Goal: Task Accomplishment & Management: Complete application form

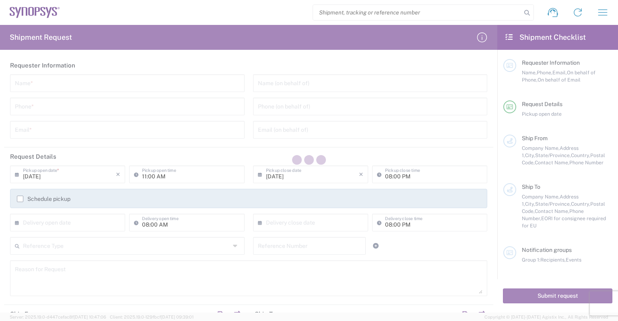
type input "[GEOGRAPHIC_DATA]"
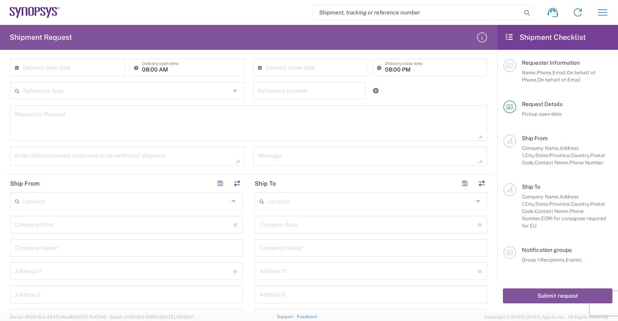
scroll to position [161, 0]
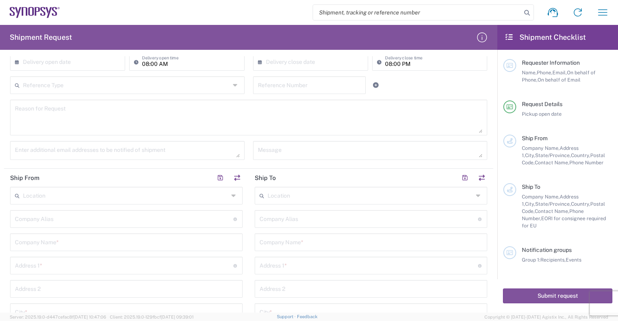
click at [234, 196] on icon at bounding box center [234, 195] width 6 height 13
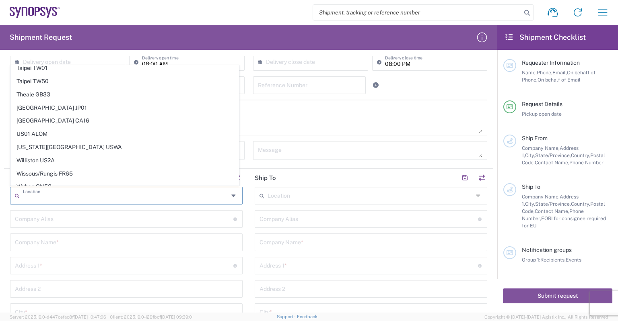
scroll to position [1810, 0]
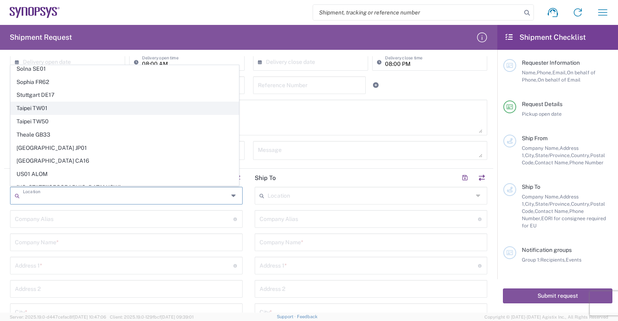
click at [169, 102] on span "Taipei TW01" at bounding box center [125, 108] width 228 height 12
type input "Taipei TW01"
type input "Synopsys Taipei TW01"
type input "Rm3108 31F 333 Section 1 Keelung Rd"
type input "[GEOGRAPHIC_DATA]"
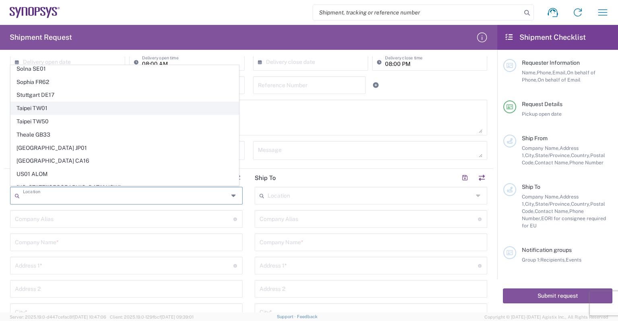
type input "[GEOGRAPHIC_DATA]"
type input "110"
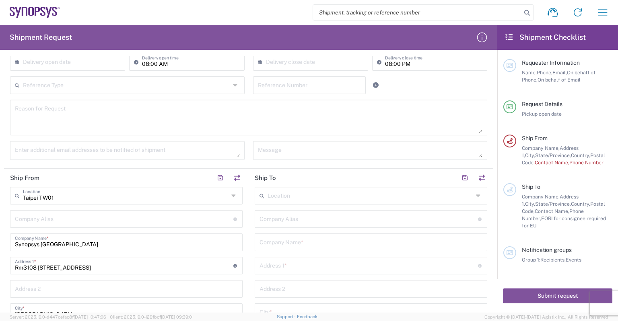
click at [232, 195] on icon at bounding box center [234, 195] width 6 height 13
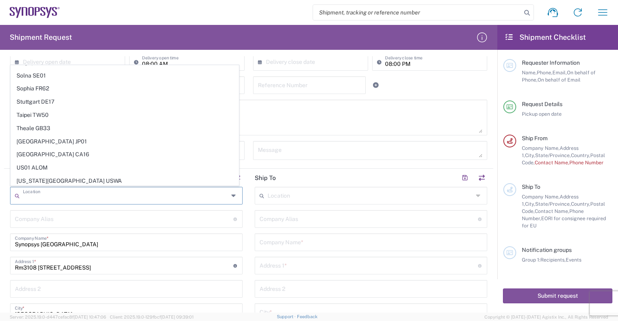
scroll to position [1804, 0]
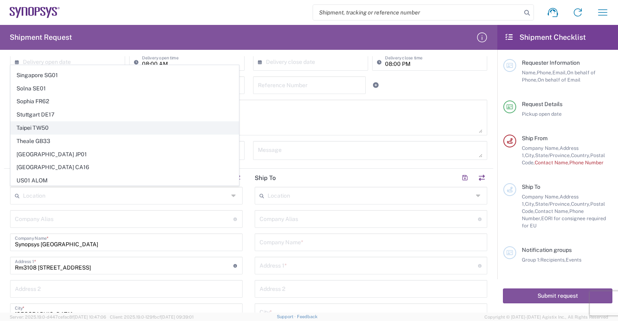
click at [169, 122] on span "Taipei TW50" at bounding box center [125, 128] width 228 height 12
type input "Taipei TW50"
type input "Synopsys Taiwan Co. Ltd. Hsinchu Science Park Branch"
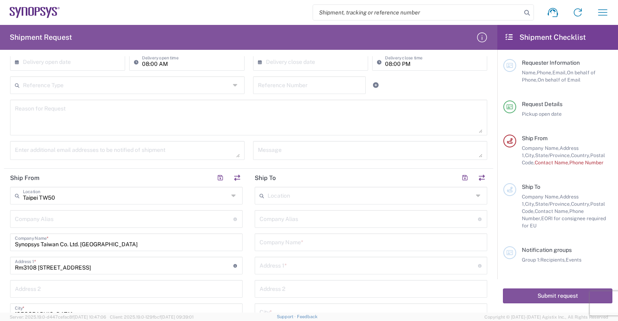
click at [202, 202] on div "Taipei TW50 Location" at bounding box center [126, 196] width 233 height 18
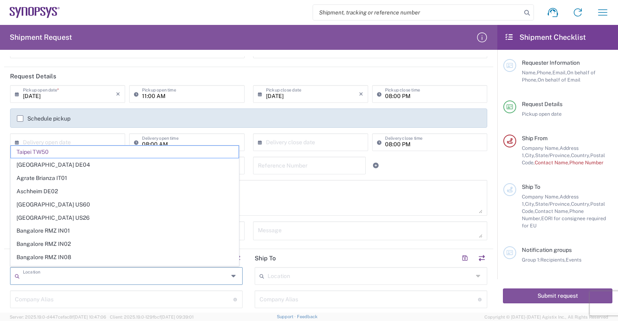
scroll to position [40, 0]
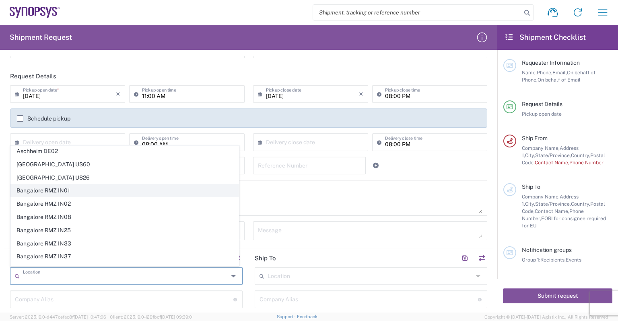
click at [203, 190] on span "Bangalore RMZ IN01" at bounding box center [125, 191] width 228 height 12
type input "Bangalore RMZ IN01"
type input "Synopsys Bangalore RMZ IN01"
type input "RMZ Infinity Tower A 3rd 4th and 5th Floor"
type input "Municipal #3 Old Madras Road"
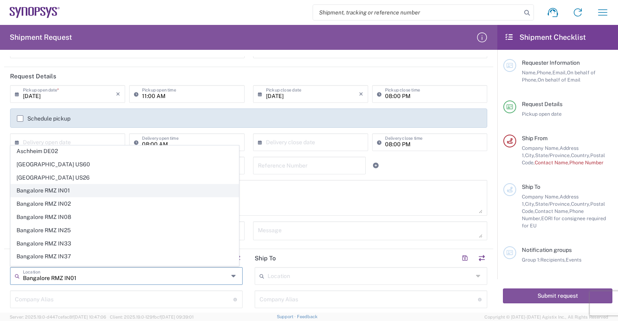
type input "Bangalore"
type input "[GEOGRAPHIC_DATA]"
type input "560016"
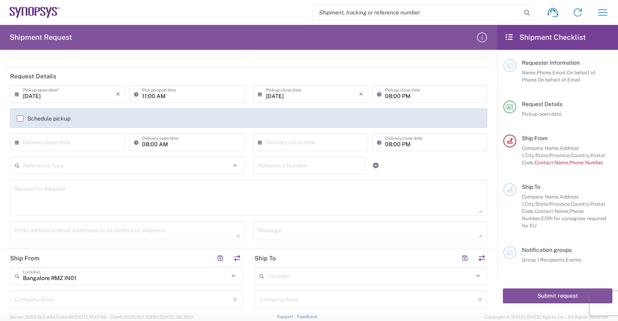
type input "Karnataka"
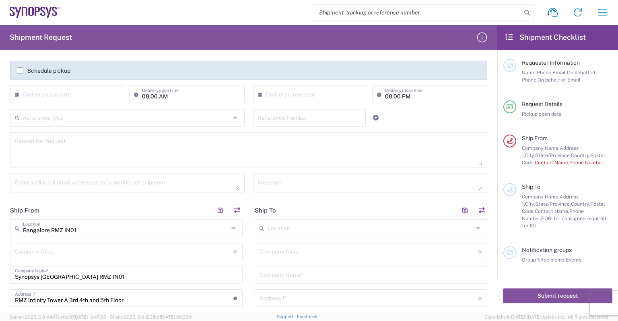
scroll to position [161, 0]
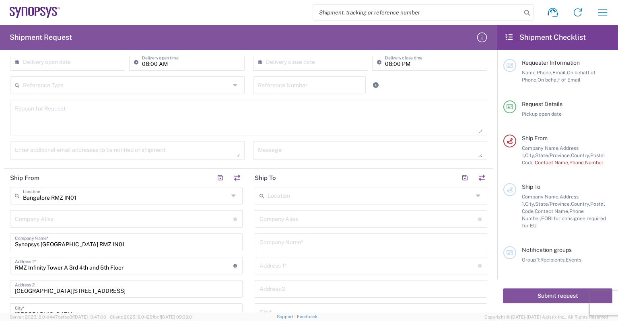
click at [235, 198] on div "Bangalore RMZ IN01 Location" at bounding box center [126, 196] width 233 height 18
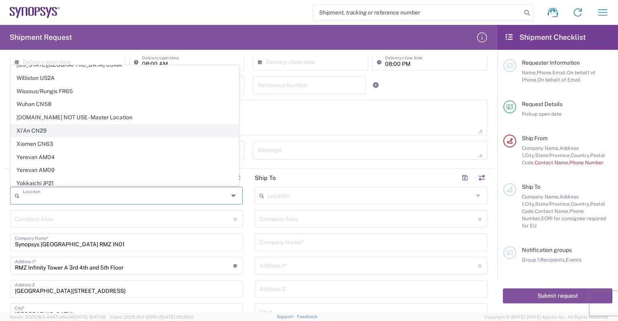
scroll to position [1965, 0]
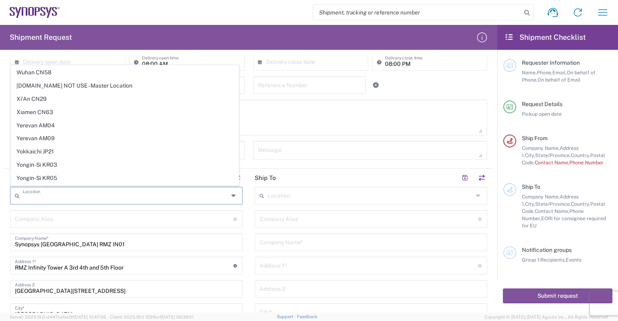
click at [140, 198] on span "Zurich CH10" at bounding box center [125, 204] width 228 height 12
type input "Zurich CH10"
type input "Synopsys Switzerland LLC"
type input "Thurgauer Strasse 40"
type input "Airgate Building"
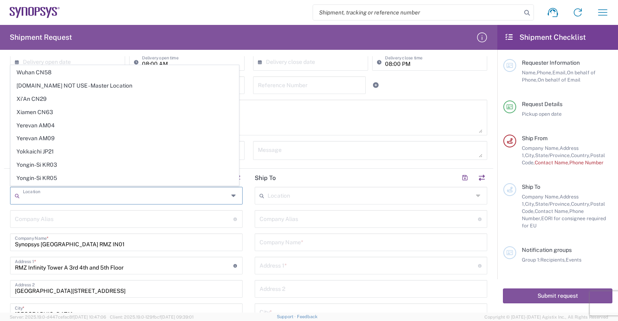
type input "Zurich"
type input "[GEOGRAPHIC_DATA]"
type input "8050"
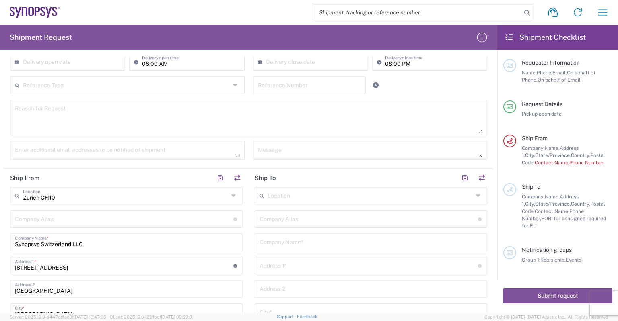
click at [232, 190] on icon at bounding box center [234, 195] width 6 height 13
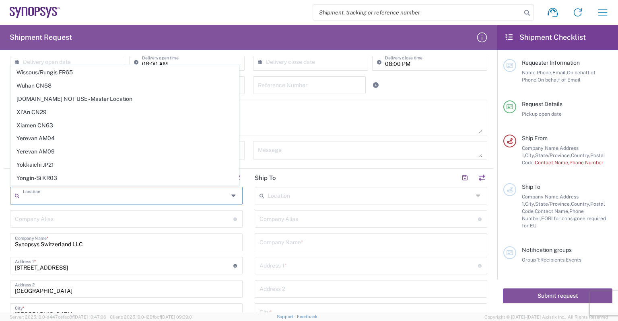
scroll to position [0, 0]
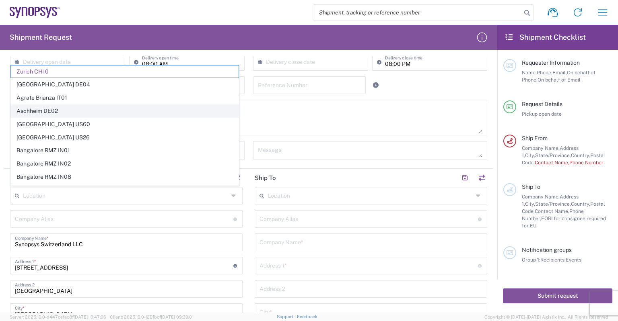
click at [128, 114] on span "Aschheim DE02" at bounding box center [125, 111] width 228 height 12
type input "Aschheim DE02"
type input "Synopsys GmbH"
type input "GmbH Karl-Hammerschmidt Strasse 34"
type input "Aschheim"
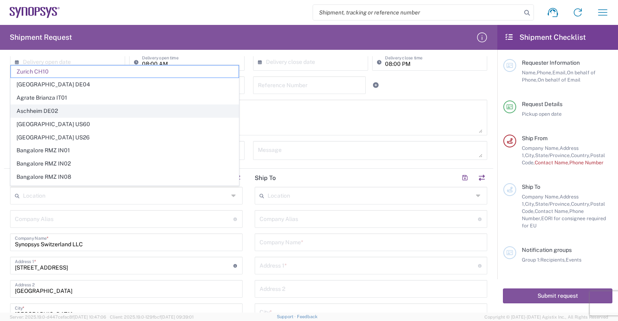
type input "[GEOGRAPHIC_DATA]"
type input "85609"
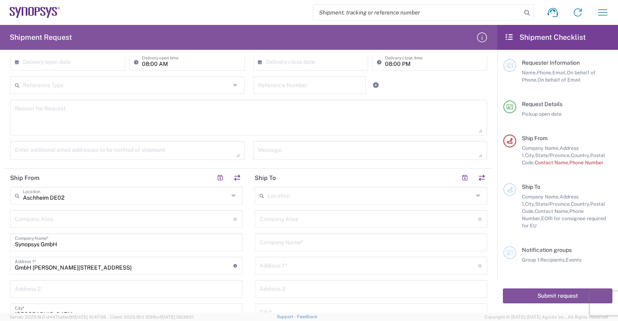
click at [233, 196] on icon at bounding box center [234, 195] width 6 height 13
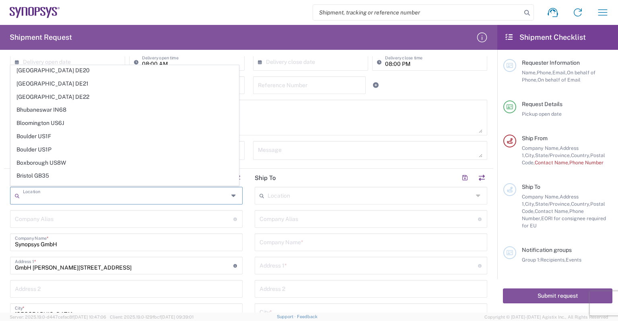
scroll to position [282, 0]
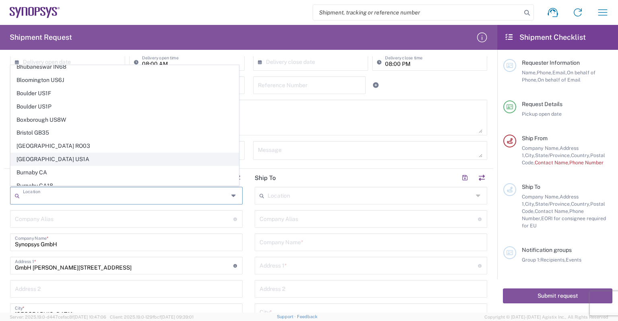
click at [126, 153] on span "[GEOGRAPHIC_DATA] US1A" at bounding box center [125, 159] width 228 height 12
type input "[GEOGRAPHIC_DATA] US1A"
type input "Synopsys Inc"
type input "800 District Ave"
type input "Suite 101"
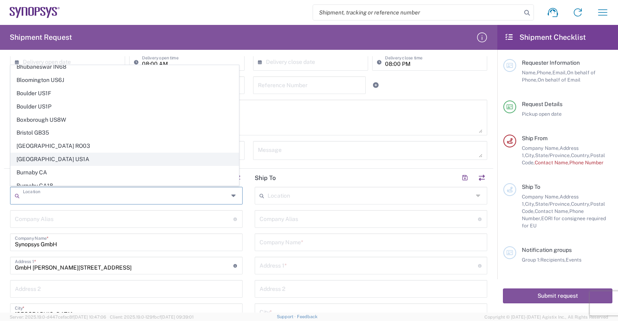
type input "Burlington"
type input "[GEOGRAPHIC_DATA]"
type input "01803"
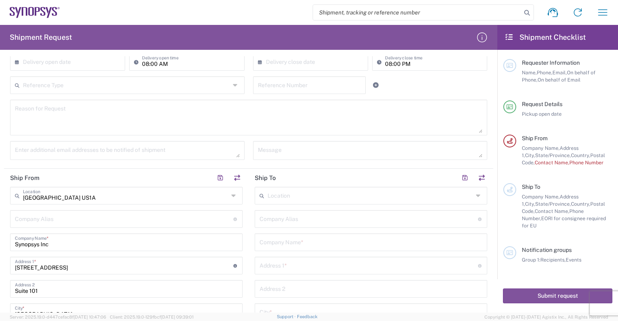
type input "[US_STATE]"
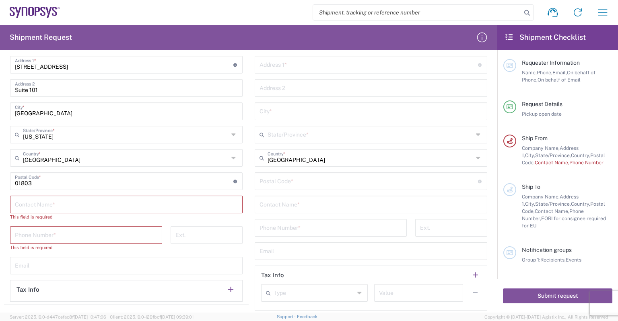
scroll to position [241, 0]
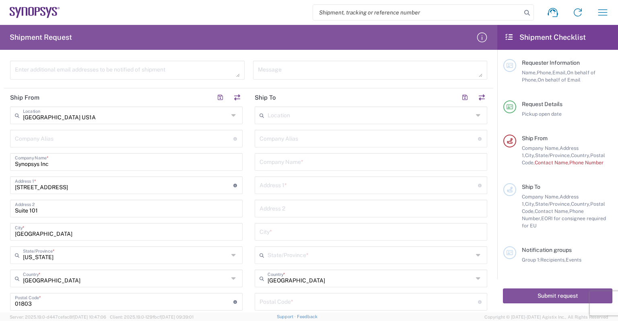
click at [231, 113] on icon at bounding box center [234, 115] width 6 height 13
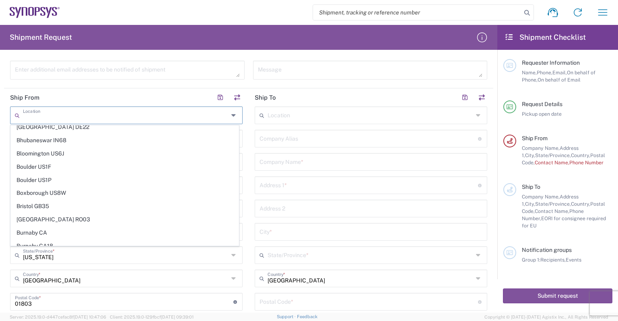
scroll to position [0, 0]
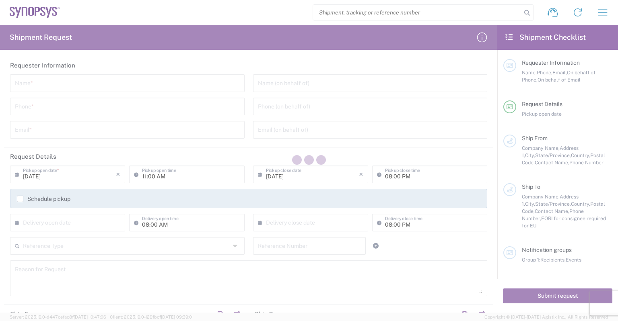
type input "[GEOGRAPHIC_DATA]"
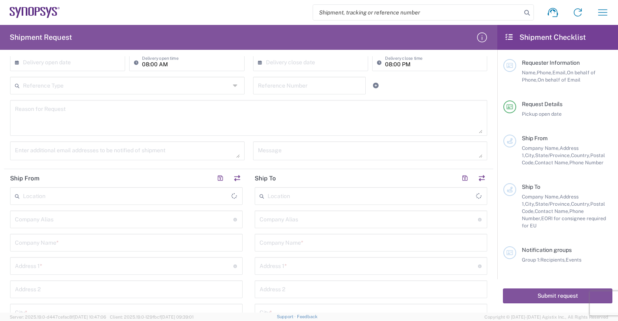
scroll to position [241, 0]
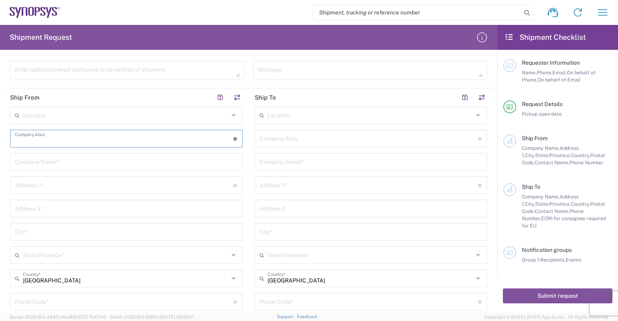
click at [169, 138] on input "text" at bounding box center [124, 138] width 218 height 14
click at [233, 138] on icon at bounding box center [235, 139] width 4 height 4
click at [172, 165] on input "text" at bounding box center [126, 161] width 223 height 14
type input "ㄏ"
type input "c"
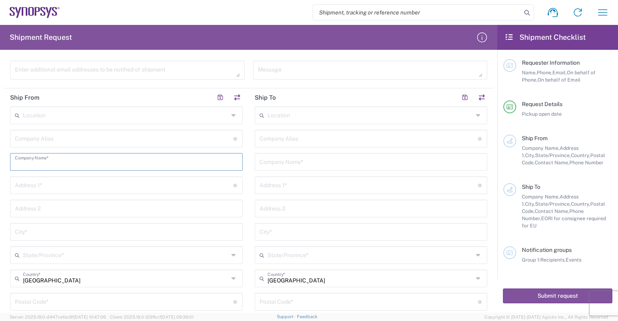
type input "c"
type input "[PERSON_NAME]"
click at [181, 187] on input "text" at bounding box center [124, 185] width 218 height 14
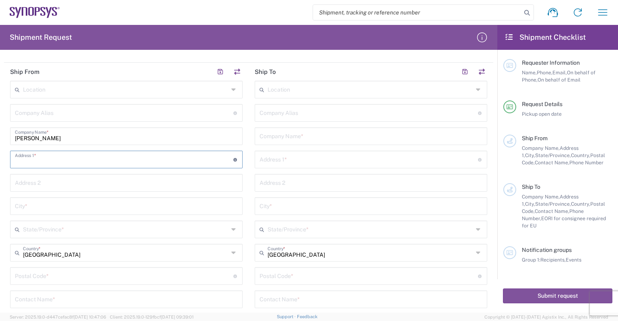
scroll to position [282, 0]
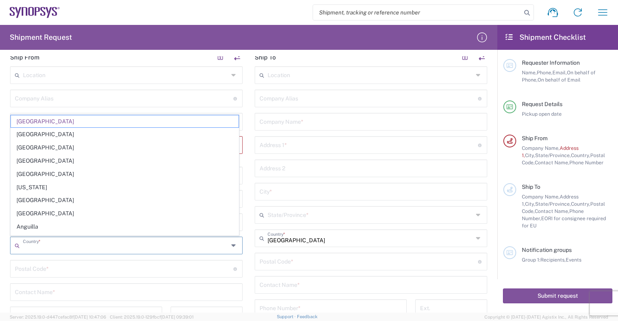
click at [127, 237] on agx-dropdown-input "Country * [GEOGRAPHIC_DATA] [GEOGRAPHIC_DATA] [GEOGRAPHIC_DATA] [GEOGRAPHIC_DAT…" at bounding box center [126, 246] width 233 height 18
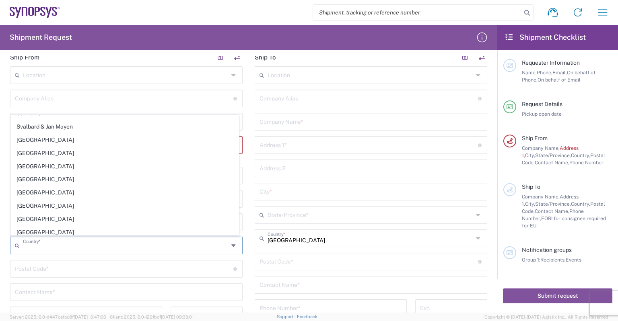
scroll to position [2803, 0]
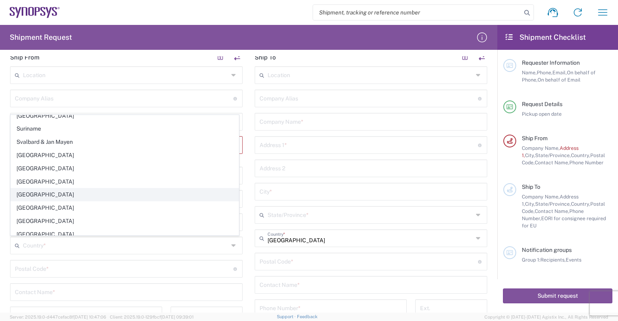
click at [105, 189] on span "[GEOGRAPHIC_DATA]" at bounding box center [125, 195] width 228 height 12
type input "[GEOGRAPHIC_DATA]"
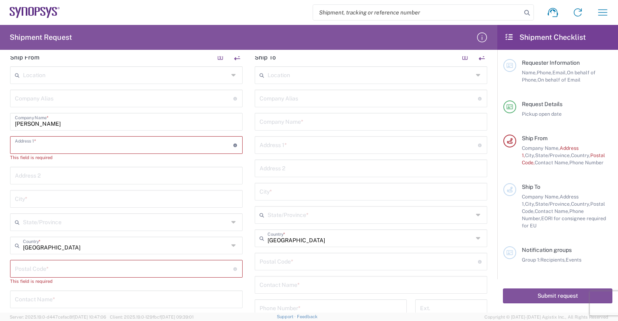
click at [111, 143] on input "text" at bounding box center [124, 145] width 218 height 14
